Goal: Information Seeking & Learning: Learn about a topic

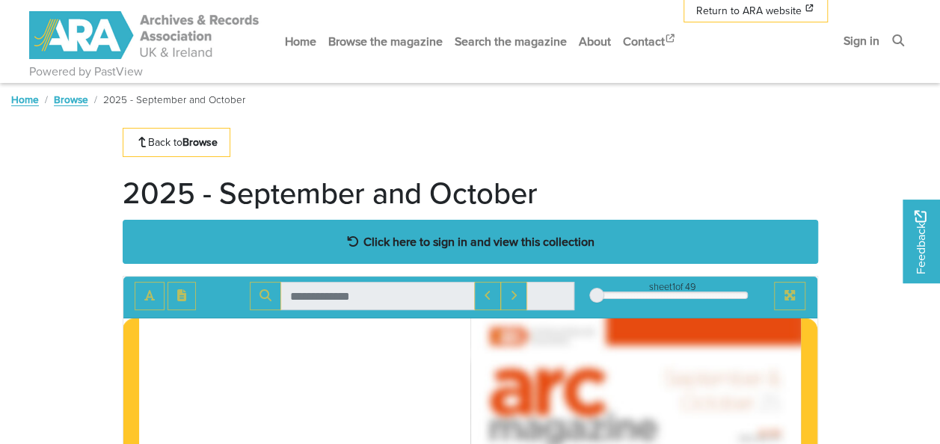
click at [371, 235] on strong "Click here to sign in and view this collection" at bounding box center [478, 241] width 231 height 16
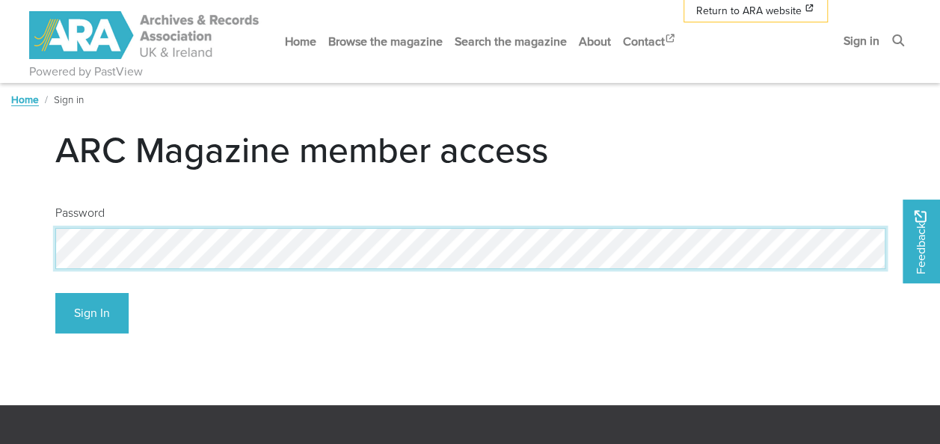
click at [55, 293] on button "Sign In" at bounding box center [91, 313] width 73 height 41
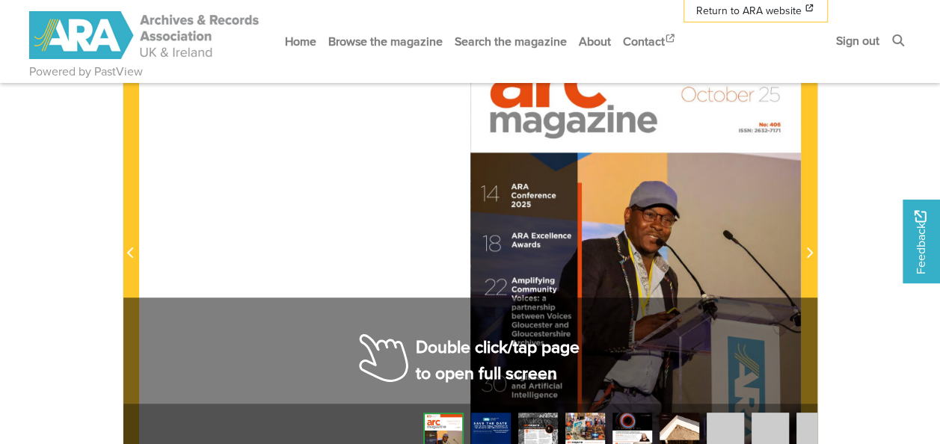
scroll to position [329, 0]
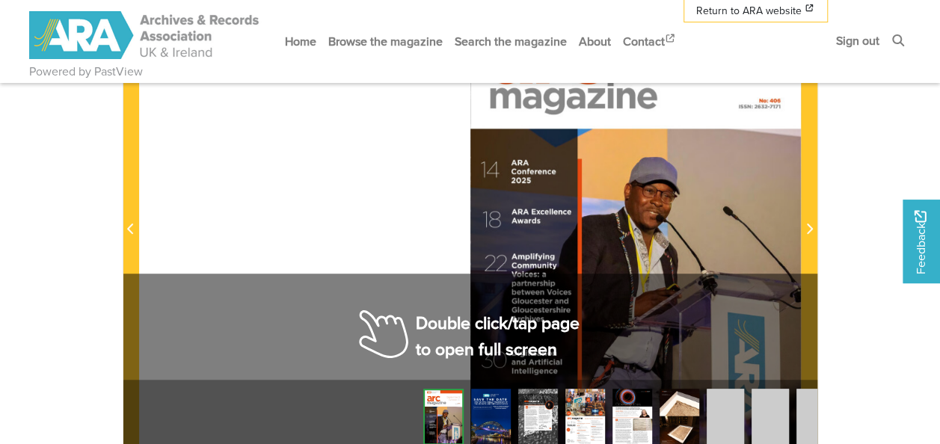
click at [725, 235] on div at bounding box center [635, 221] width 331 height 468
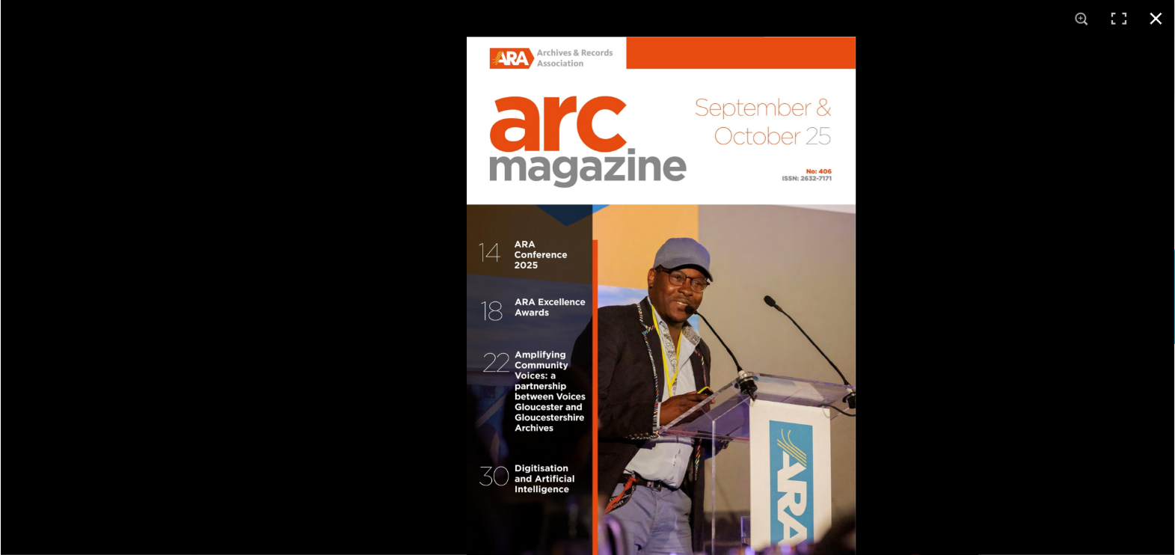
scroll to position [328, 0]
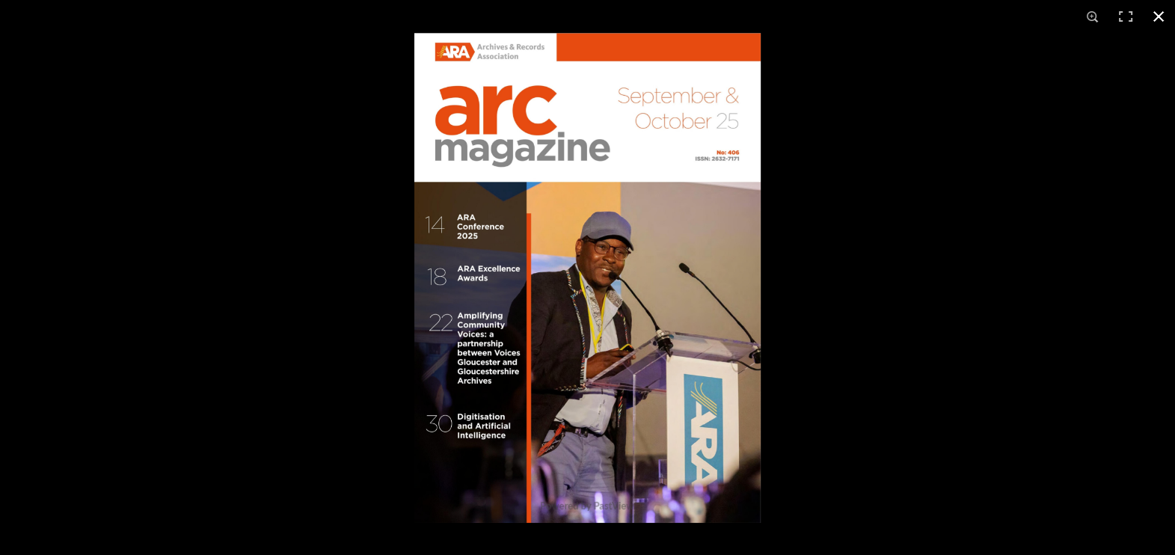
click at [787, 189] on div at bounding box center [1001, 310] width 1175 height 555
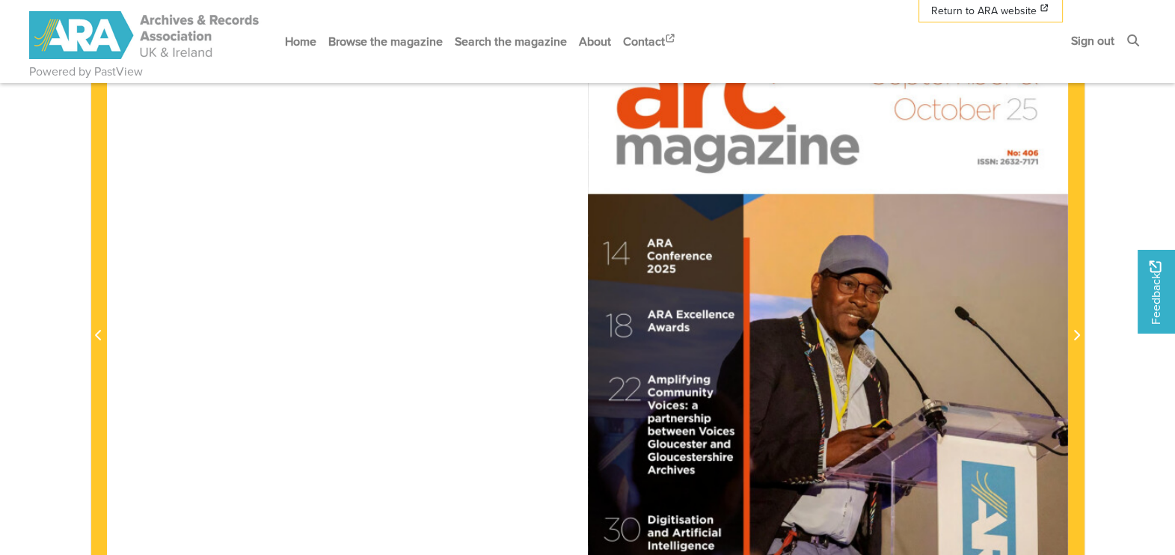
drag, startPoint x: 787, startPoint y: 189, endPoint x: 342, endPoint y: 170, distance: 445.3
click at [342, 170] on div at bounding box center [587, 327] width 960 height 680
click at [939, 277] on div at bounding box center [828, 327] width 480 height 680
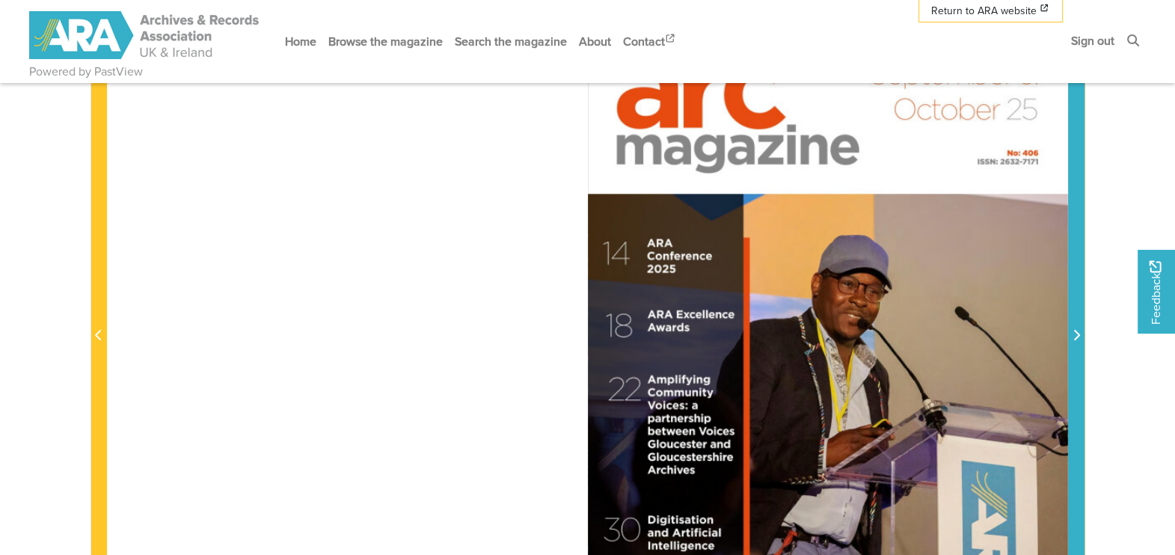
click at [939, 338] on icon "Next Page" at bounding box center [1077, 335] width 6 height 10
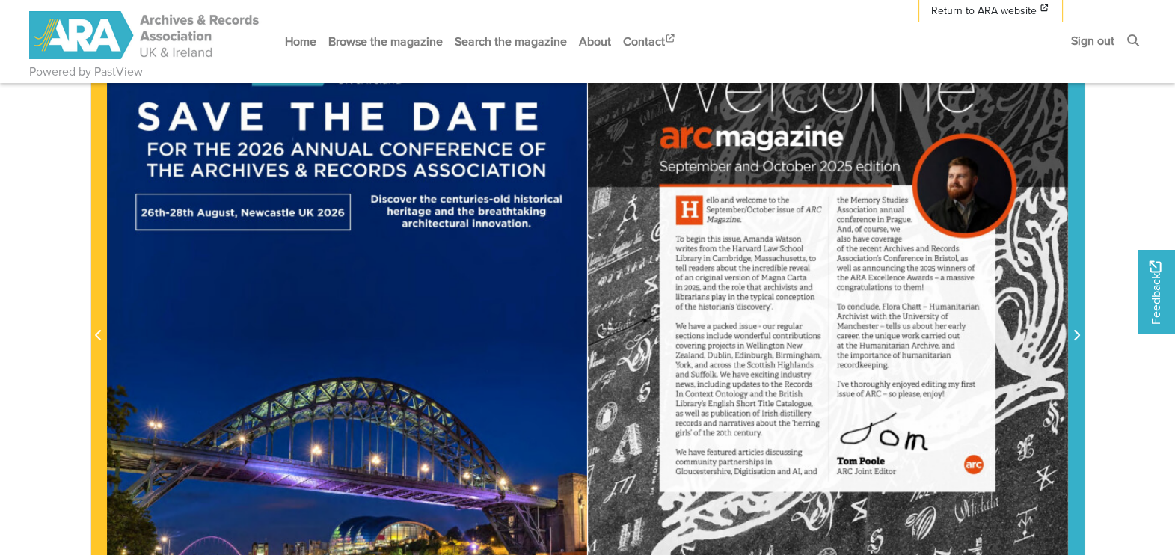
click at [939, 338] on icon "Next Page" at bounding box center [1077, 335] width 6 height 10
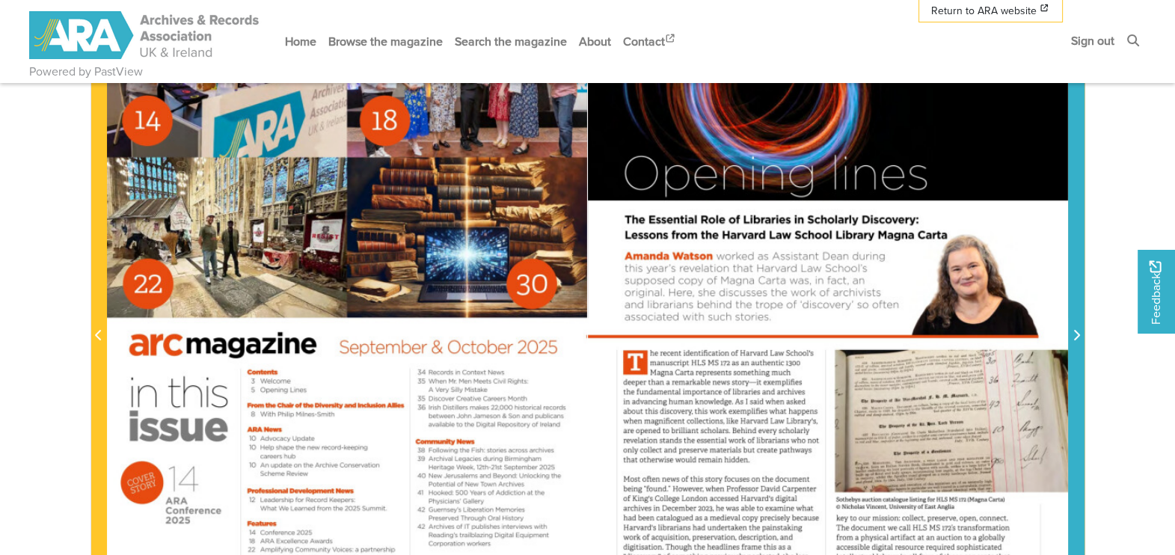
click at [939, 338] on icon "Next Page" at bounding box center [1077, 335] width 6 height 10
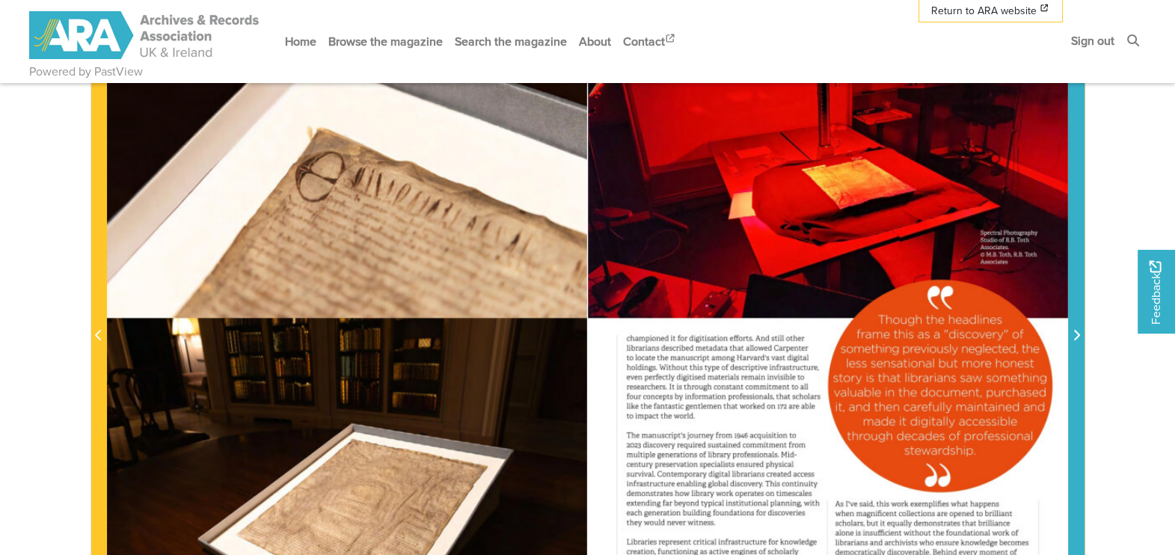
click at [939, 338] on icon "Next Page" at bounding box center [1077, 335] width 6 height 10
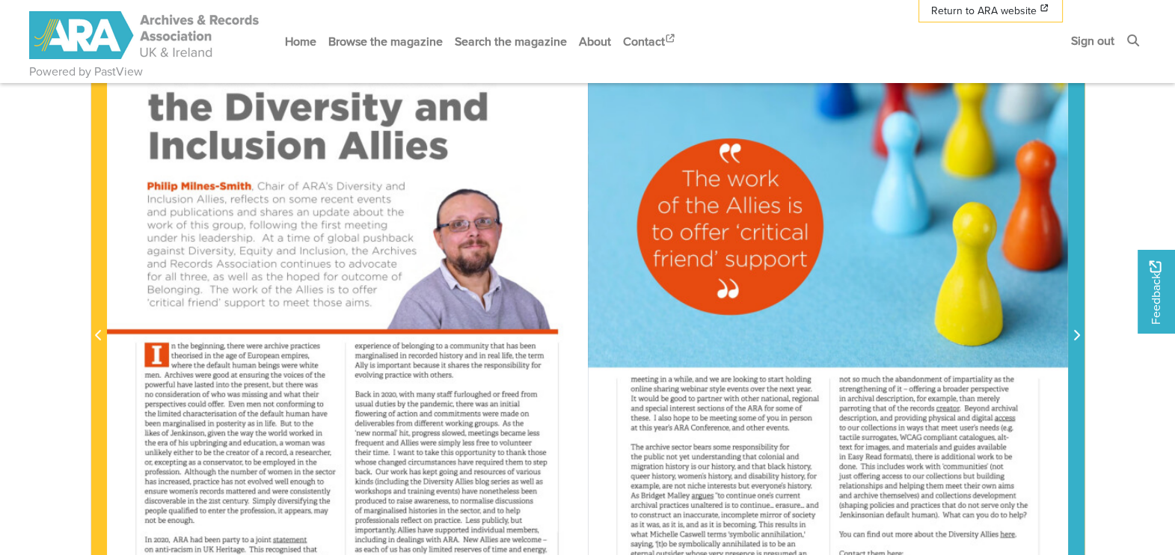
click at [939, 338] on icon "Next Page" at bounding box center [1077, 335] width 6 height 10
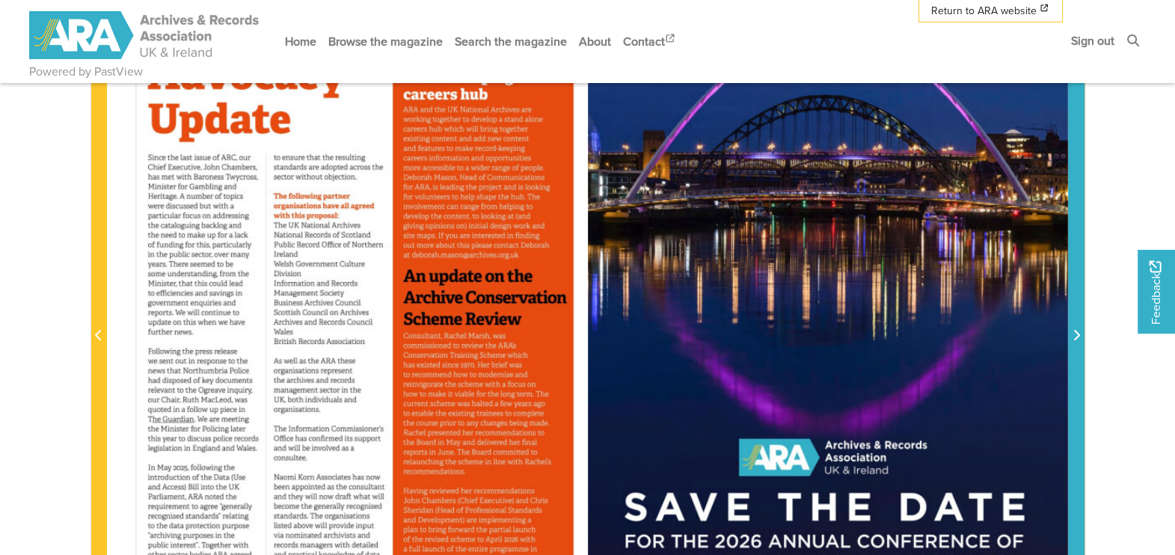
click at [939, 338] on icon "Next Page" at bounding box center [1077, 335] width 6 height 10
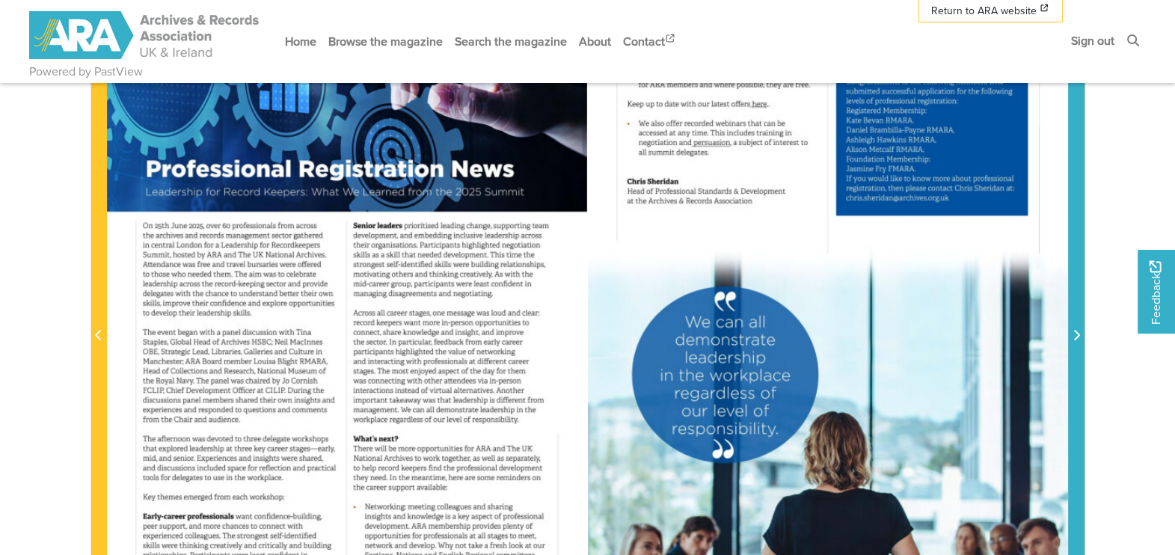
click at [939, 338] on icon "Next Page" at bounding box center [1077, 335] width 6 height 10
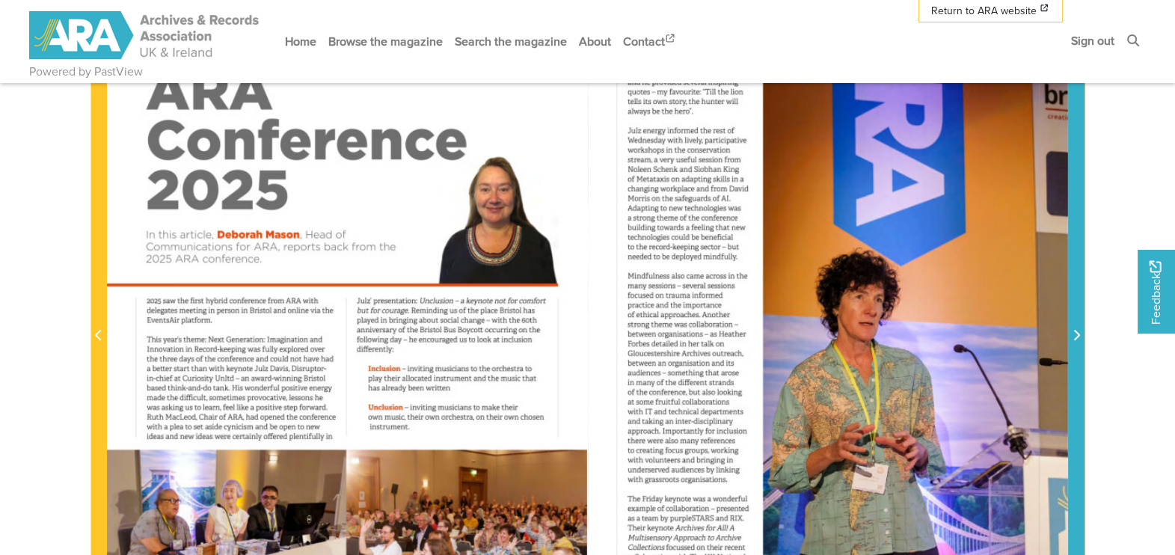
click at [939, 338] on icon "Next Page" at bounding box center [1077, 335] width 6 height 10
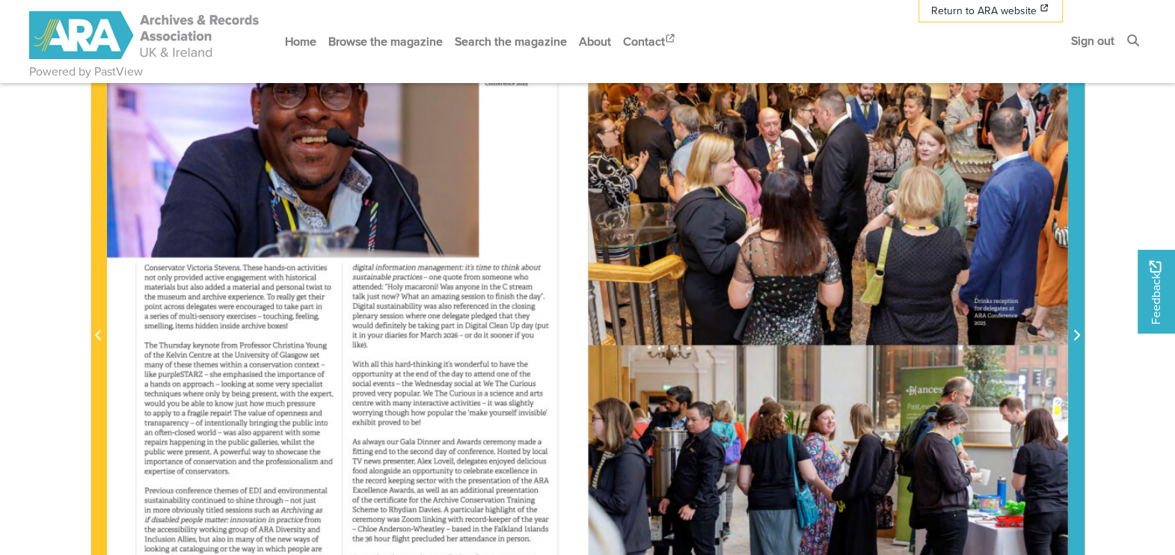
click at [939, 338] on icon "Next Page" at bounding box center [1077, 335] width 6 height 10
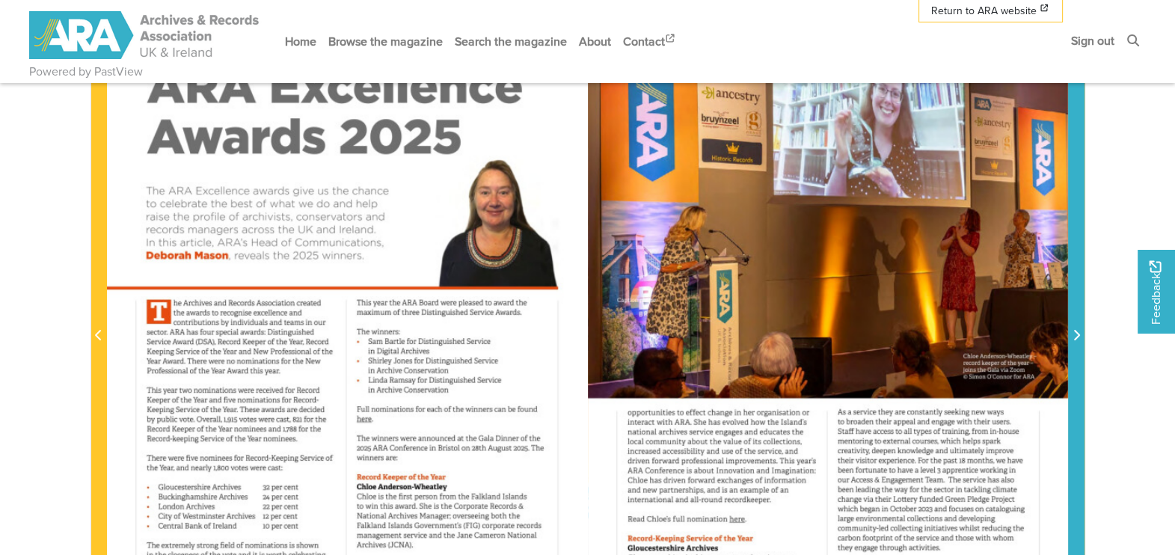
click at [939, 331] on span "Next Page" at bounding box center [1076, 336] width 15 height 18
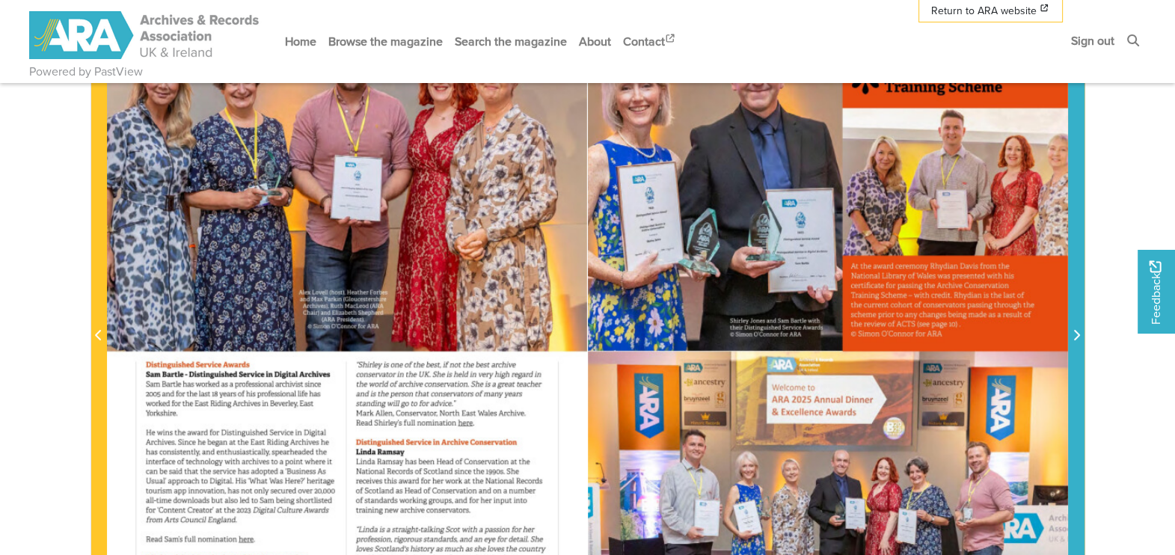
click at [939, 331] on span "Next Page" at bounding box center [1076, 336] width 15 height 18
